Goal: Information Seeking & Learning: Learn about a topic

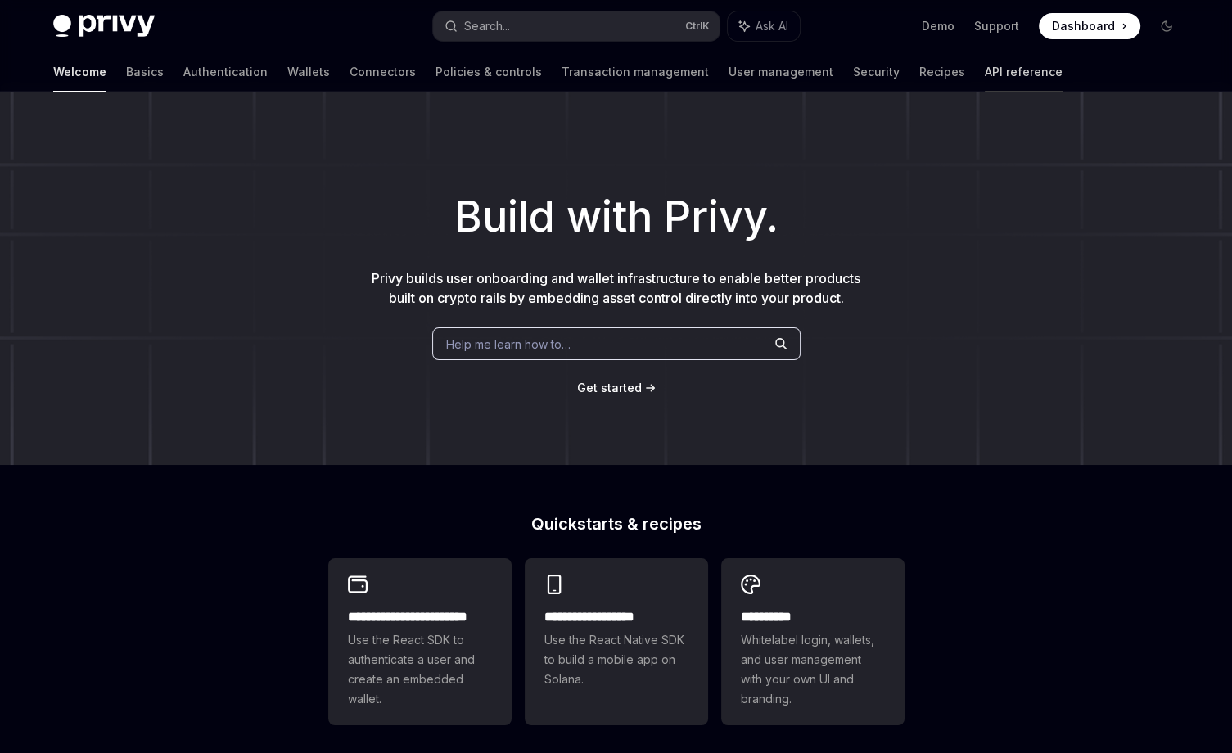
click at [985, 79] on link "API reference" at bounding box center [1024, 71] width 78 height 39
click at [183, 75] on link "Authentication" at bounding box center [225, 71] width 84 height 39
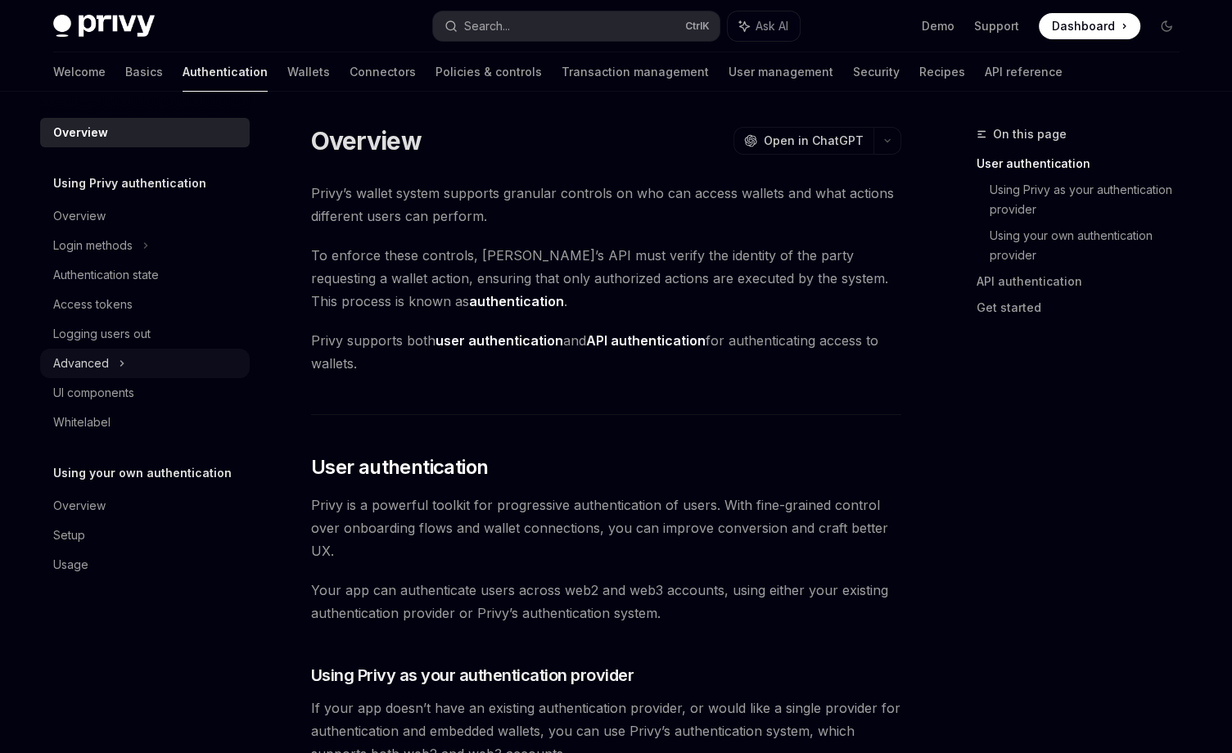
click at [119, 360] on icon at bounding box center [122, 364] width 7 height 20
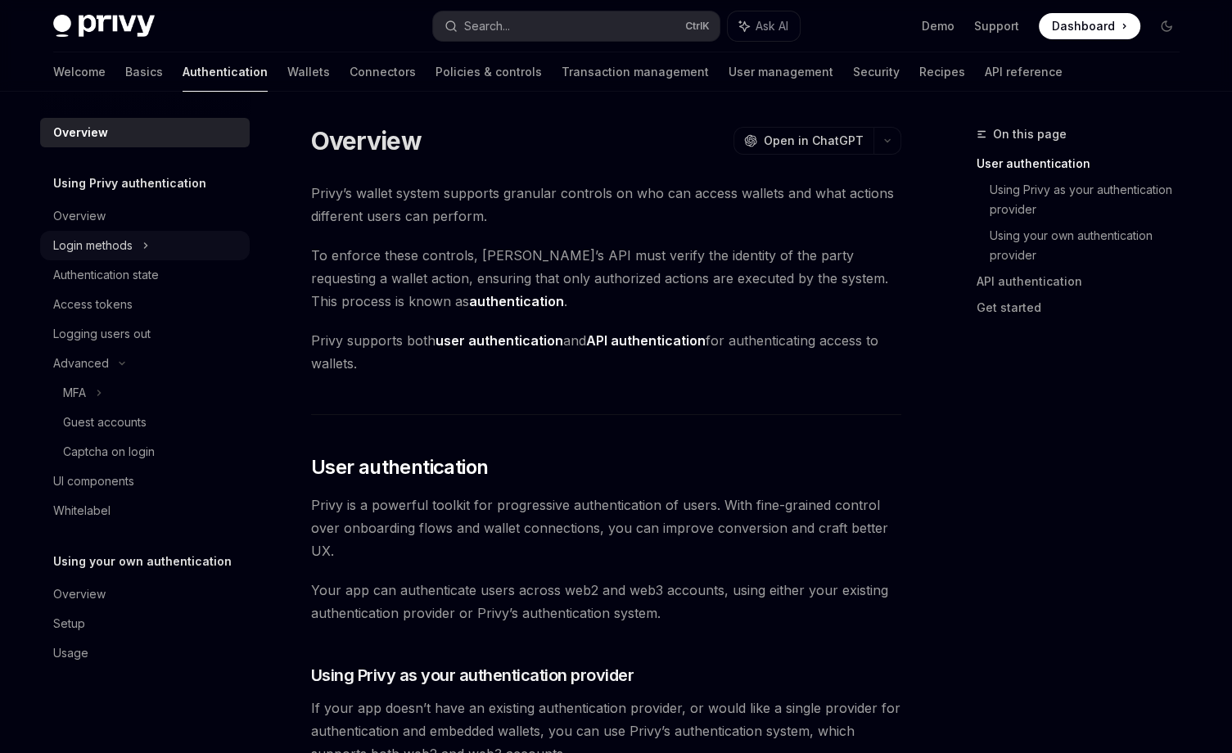
click at [109, 237] on div "Login methods" at bounding box center [92, 246] width 79 height 20
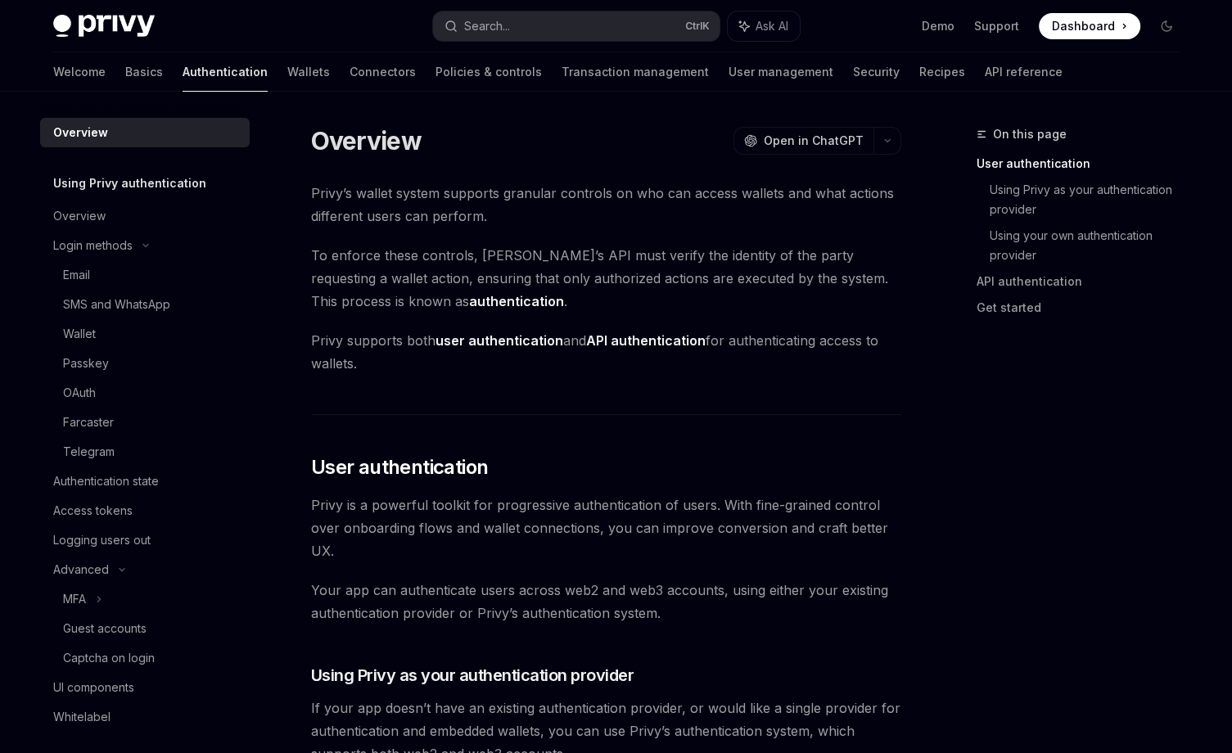
drag, startPoint x: 401, startPoint y: 268, endPoint x: 421, endPoint y: 285, distance: 26.1
type textarea "*"
